Goal: Task Accomplishment & Management: Manage account settings

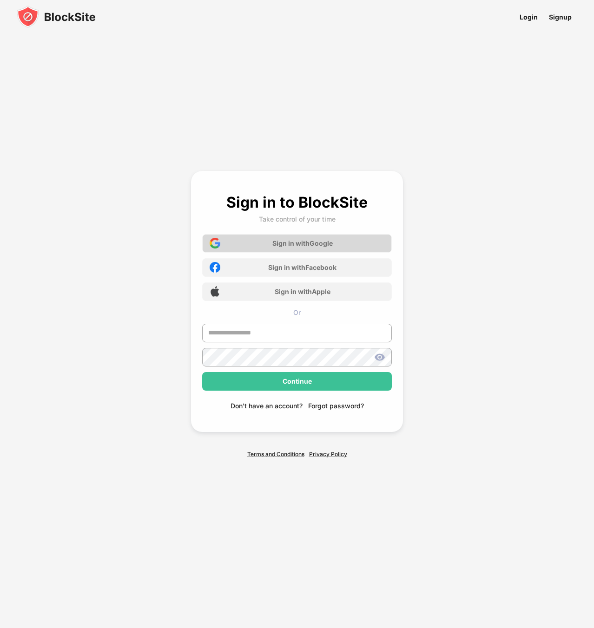
click at [311, 246] on div "Sign in with Google" at bounding box center [302, 243] width 60 height 8
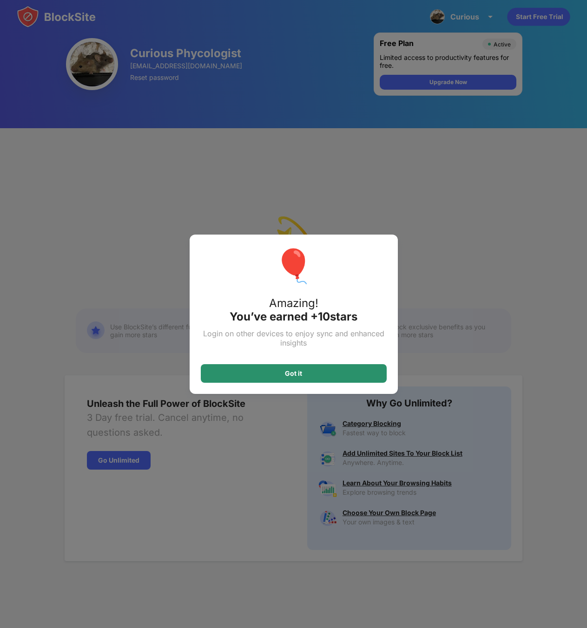
click at [337, 376] on div "Got it" at bounding box center [294, 373] width 186 height 19
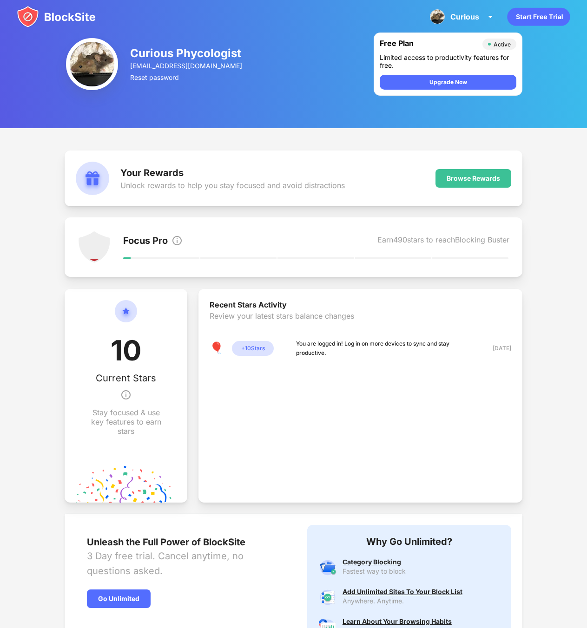
click at [55, 16] on img at bounding box center [56, 17] width 79 height 22
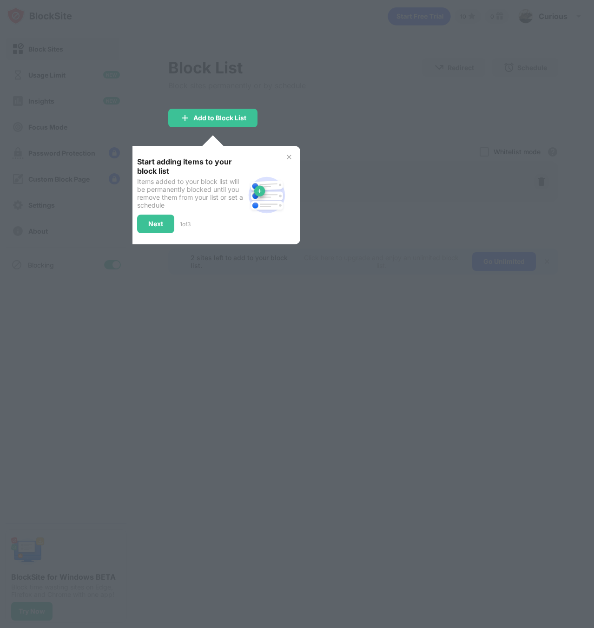
click at [335, 140] on div at bounding box center [297, 314] width 594 height 628
click at [287, 157] on img at bounding box center [288, 156] width 7 height 7
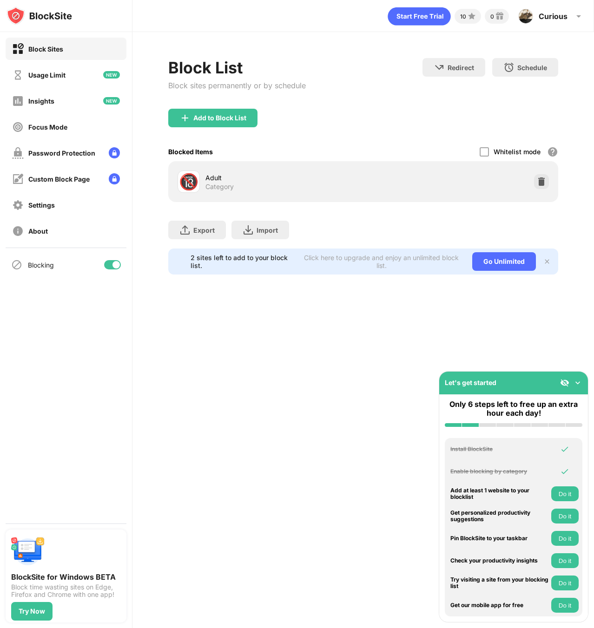
click at [541, 72] on div "Schedule Select which days and timeframes the block list will be active." at bounding box center [525, 67] width 66 height 19
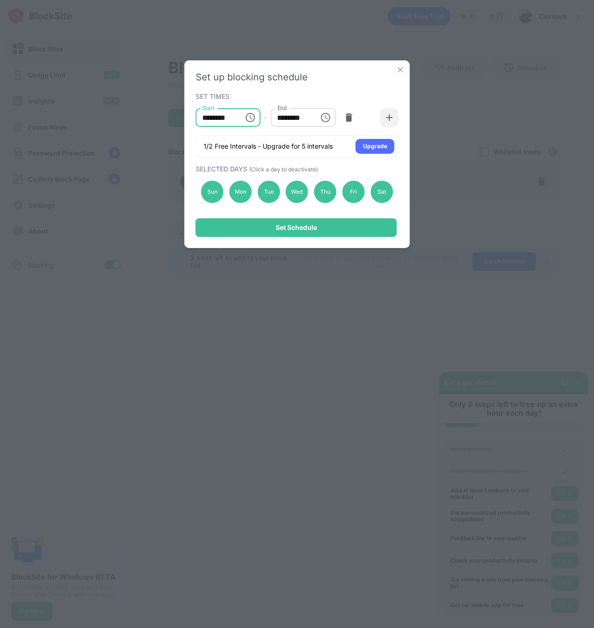
drag, startPoint x: 237, startPoint y: 120, endPoint x: 219, endPoint y: 119, distance: 17.7
click at [219, 119] on input "********" at bounding box center [217, 117] width 42 height 19
click at [250, 116] on icon "Choose time, selected time is 10:00 AM" at bounding box center [249, 117] width 11 height 11
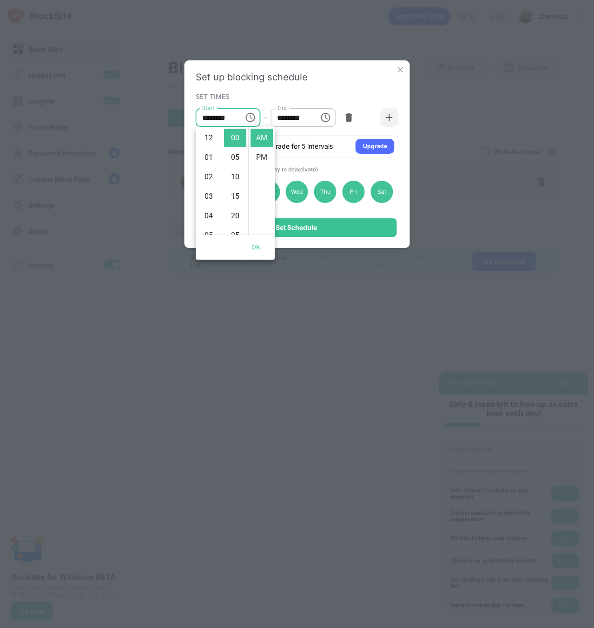
scroll to position [195, 0]
click at [212, 155] on li "11" at bounding box center [209, 157] width 22 height 19
click at [210, 140] on li "12" at bounding box center [209, 138] width 22 height 19
click at [239, 163] on li "05" at bounding box center [235, 157] width 22 height 19
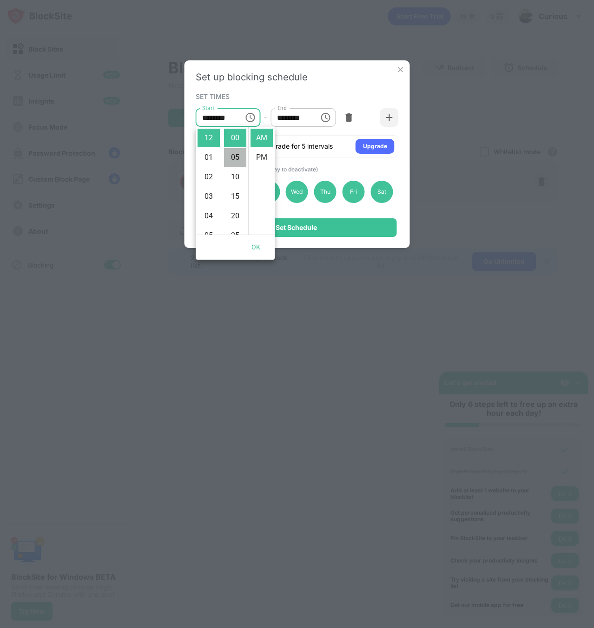
type input "********"
click at [297, 117] on input "********" at bounding box center [292, 117] width 42 height 19
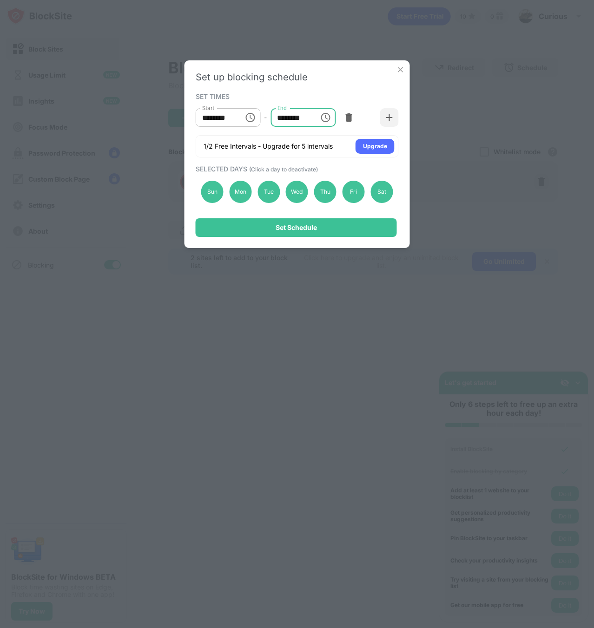
click at [286, 122] on input "********" at bounding box center [292, 117] width 42 height 19
click at [331, 120] on icon "Choose time, selected time is 1:00 PM" at bounding box center [325, 117] width 11 height 11
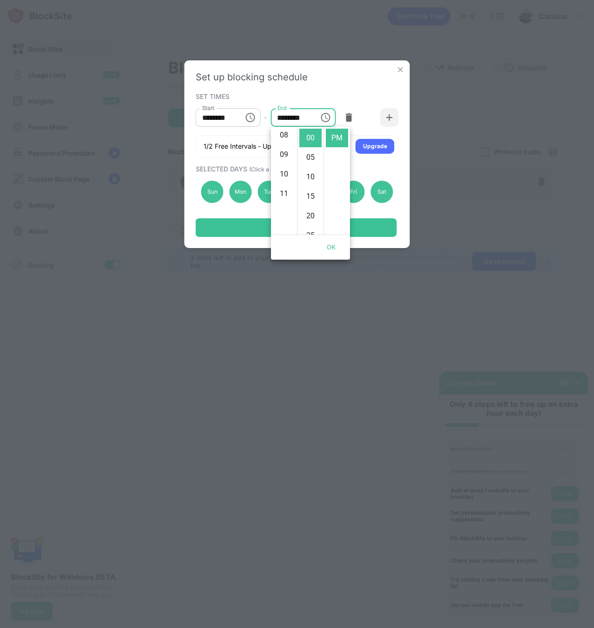
scroll to position [215, 0]
click at [286, 140] on li "11" at bounding box center [284, 138] width 22 height 19
click at [314, 144] on li "55" at bounding box center [310, 138] width 22 height 19
type input "********"
click at [368, 92] on div "SET TIMES" at bounding box center [296, 95] width 201 height 7
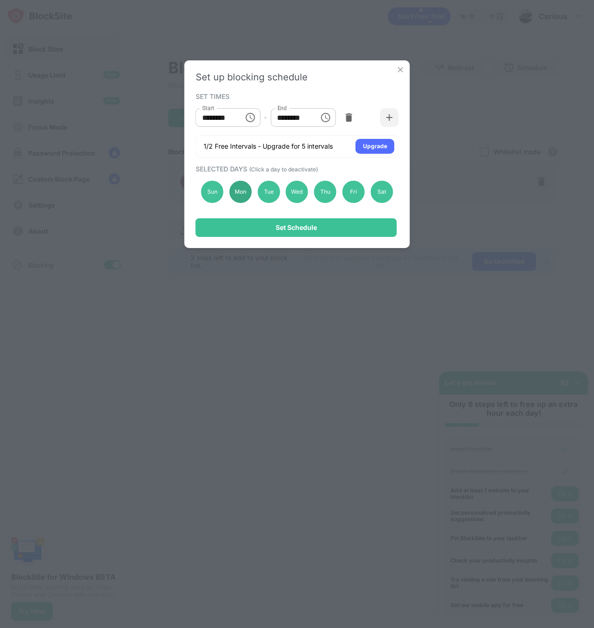
click at [247, 191] on div "Mon" at bounding box center [240, 192] width 22 height 22
click at [270, 189] on div "Tue" at bounding box center [268, 192] width 22 height 22
click at [304, 193] on div "Wed" at bounding box center [297, 192] width 22 height 22
click at [323, 194] on div "Thu" at bounding box center [325, 192] width 22 height 22
click at [357, 194] on div "Fri" at bounding box center [354, 192] width 22 height 22
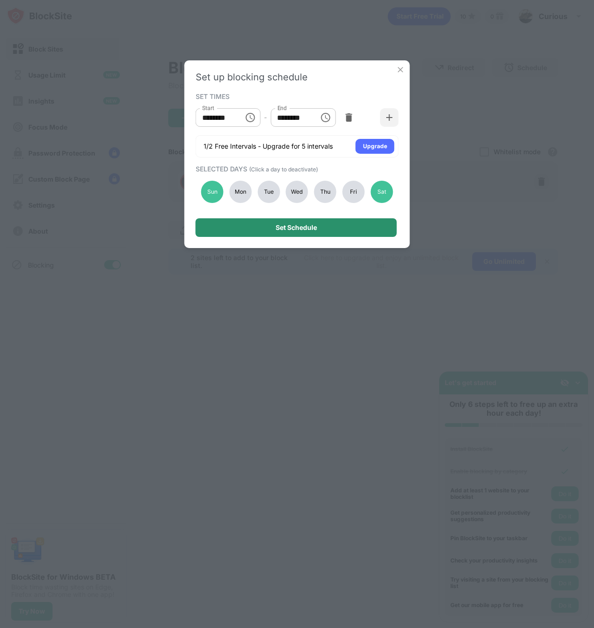
click at [313, 228] on div "Set Schedule" at bounding box center [296, 227] width 41 height 7
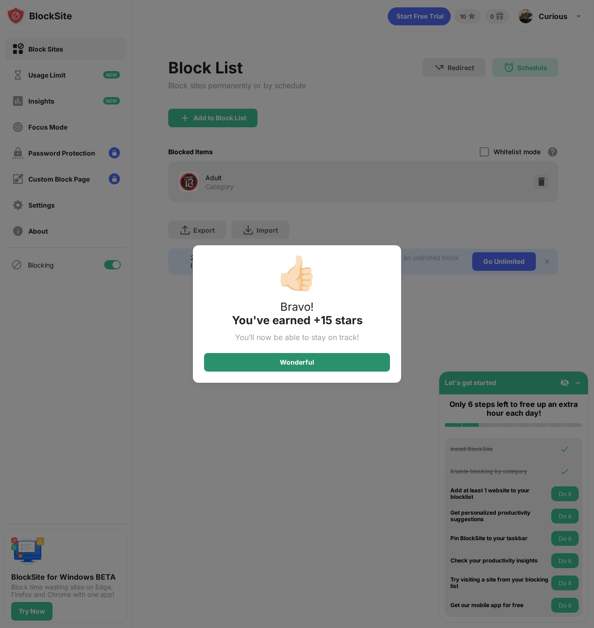
click at [322, 363] on div "Wonderful" at bounding box center [297, 362] width 186 height 19
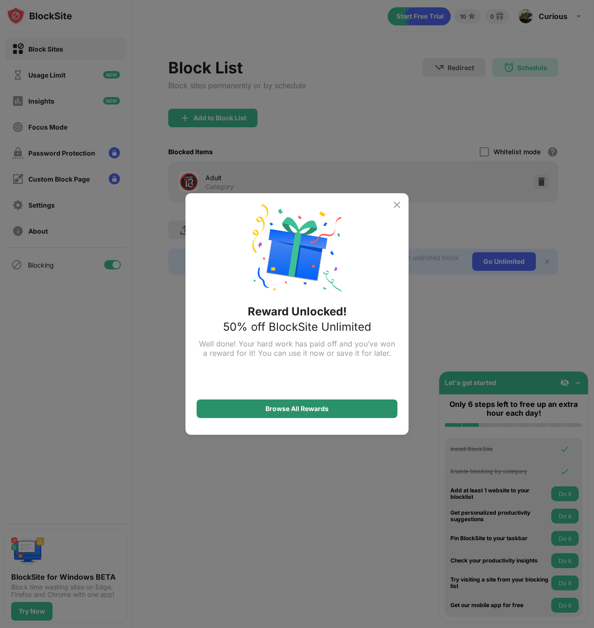
click at [297, 409] on div "Browse All Rewards" at bounding box center [296, 408] width 63 height 7
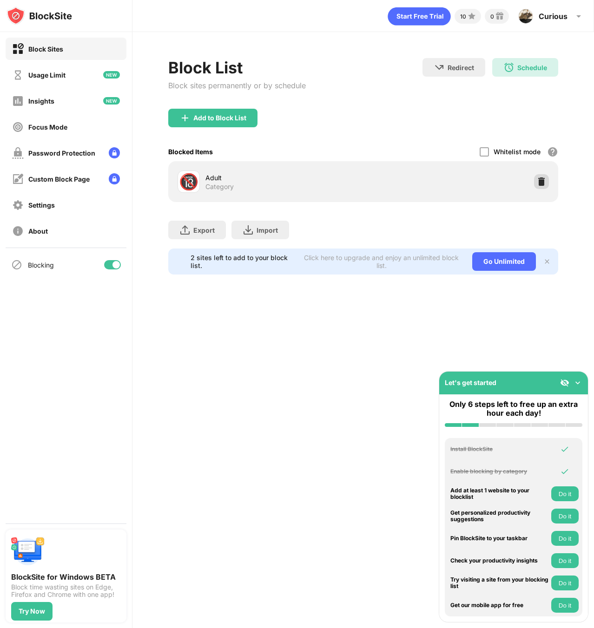
click at [544, 184] on img at bounding box center [541, 181] width 9 height 9
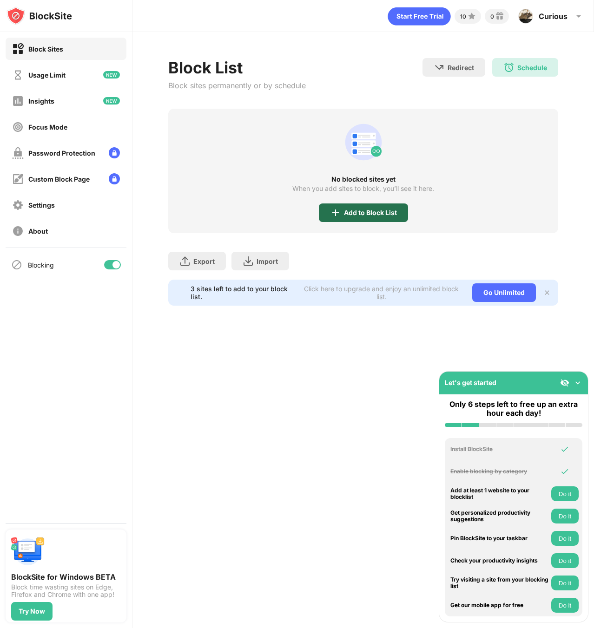
click at [380, 210] on div "Add to Block List" at bounding box center [370, 212] width 53 height 7
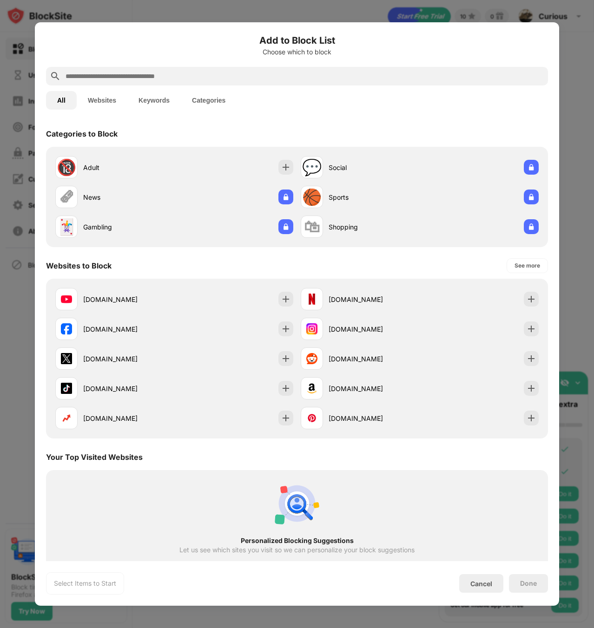
click at [221, 81] on input "text" at bounding box center [305, 76] width 480 height 11
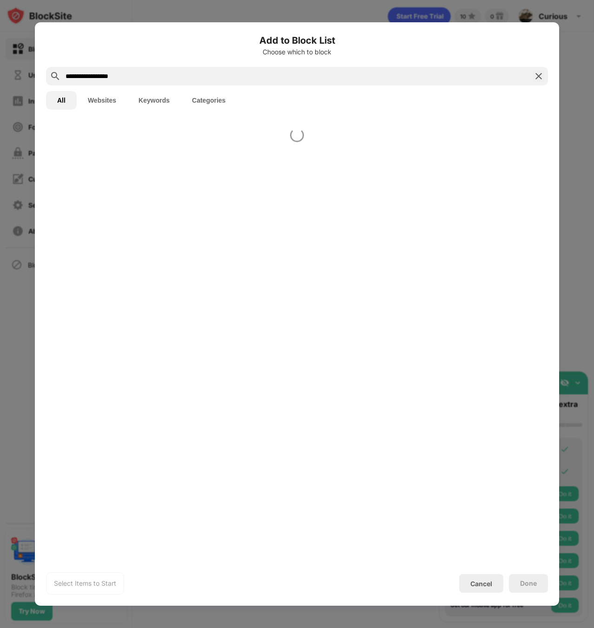
type input "**********"
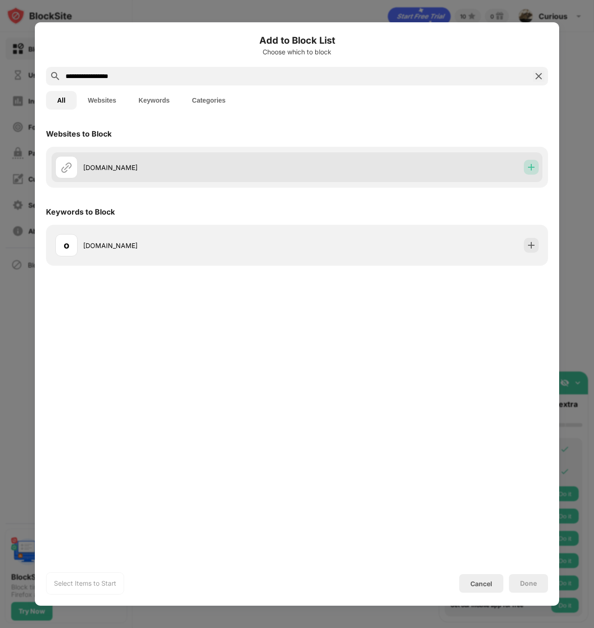
click at [531, 173] on div at bounding box center [531, 167] width 15 height 15
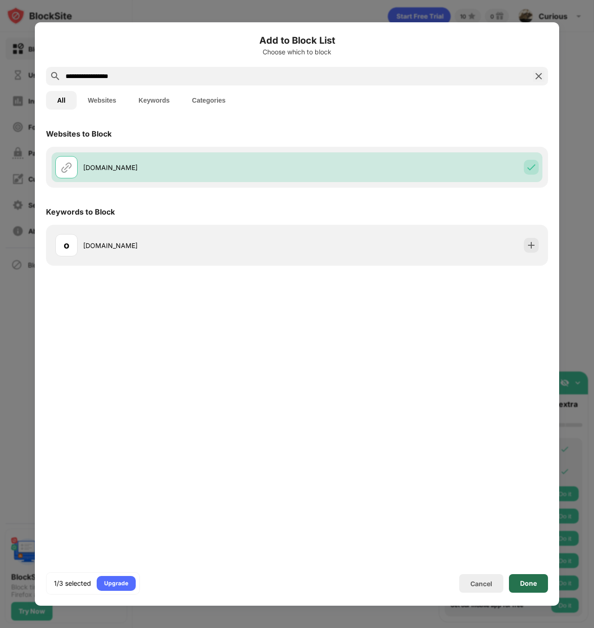
click at [527, 580] on div "Done" at bounding box center [528, 583] width 17 height 7
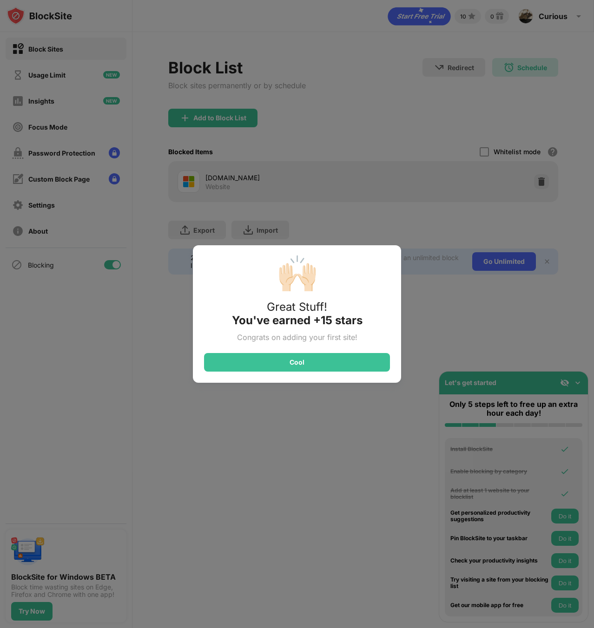
click at [291, 73] on div "🙌🏻 Great Stuff! You've earned +15 stars Congrats on adding your first site! Cool" at bounding box center [297, 314] width 594 height 628
click at [371, 156] on div "🙌🏻 Great Stuff! You've earned +15 stars Congrats on adding your first site! Cool" at bounding box center [297, 314] width 594 height 628
click at [355, 363] on div "Cool" at bounding box center [297, 362] width 186 height 19
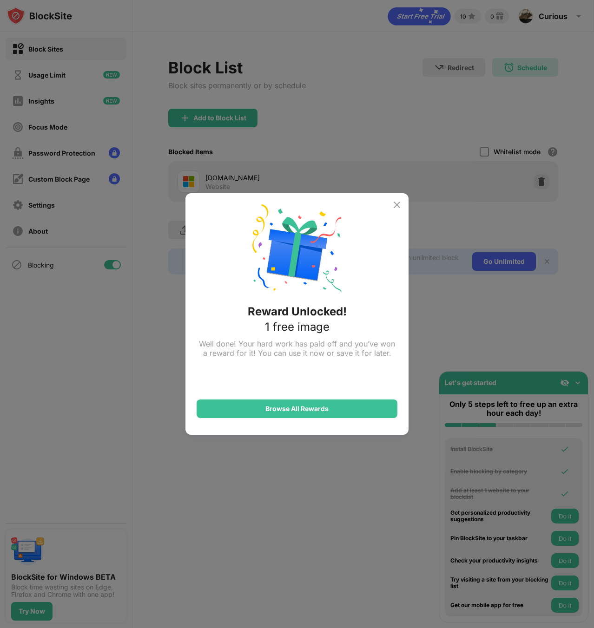
click at [396, 204] on img at bounding box center [396, 204] width 11 height 11
